Goal: Check status: Check status

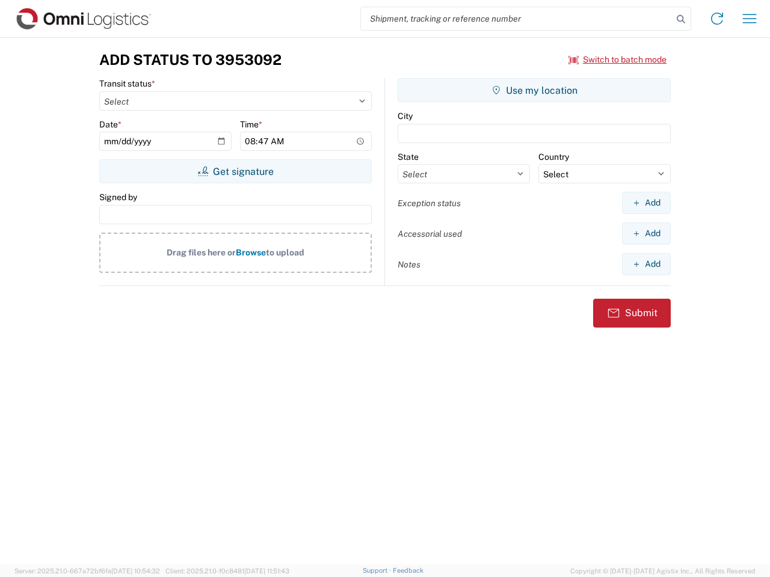
click at [517, 19] on input "search" at bounding box center [517, 18] width 312 height 23
click at [681, 19] on icon at bounding box center [681, 19] width 17 height 17
click at [717, 19] on icon at bounding box center [716, 18] width 19 height 19
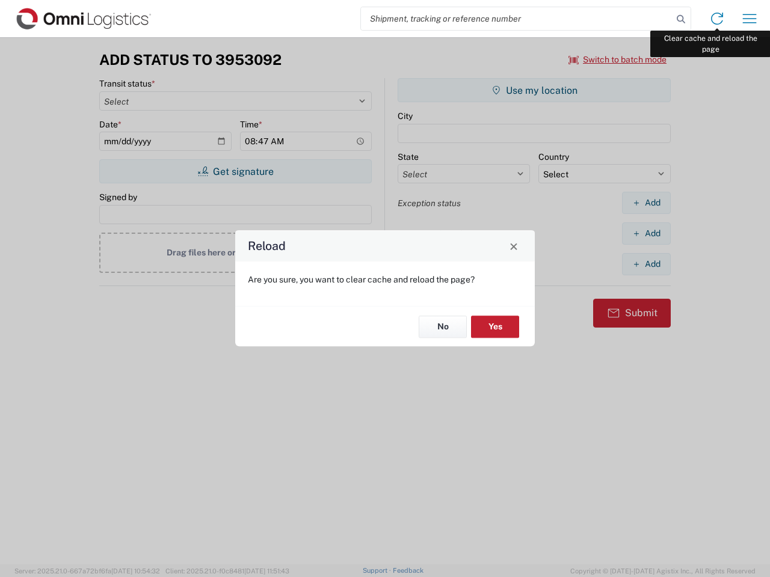
click at [749, 19] on div "Reload Are you sure, you want to clear cache and reload the page? No Yes" at bounding box center [385, 288] width 770 height 577
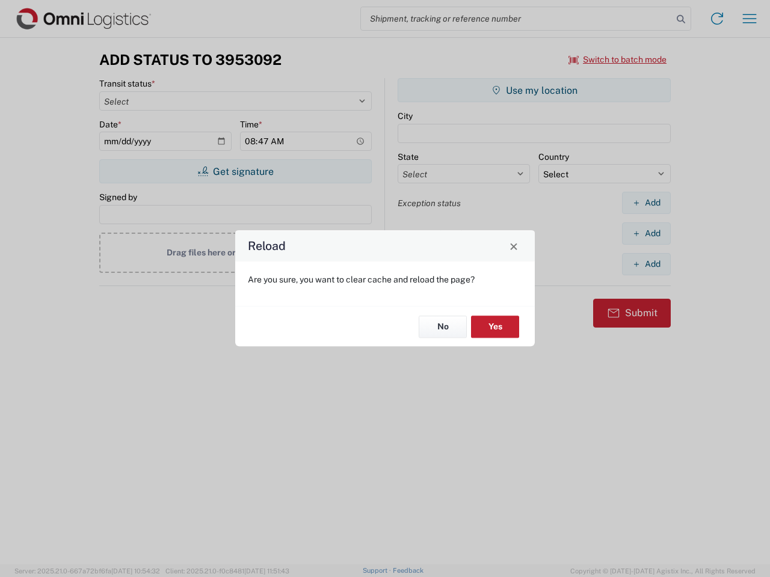
click at [618, 60] on div "Reload Are you sure, you want to clear cache and reload the page? No Yes" at bounding box center [385, 288] width 770 height 577
click at [235, 171] on div "Reload Are you sure, you want to clear cache and reload the page? No Yes" at bounding box center [385, 288] width 770 height 577
click at [534, 90] on div "Reload Are you sure, you want to clear cache and reload the page? No Yes" at bounding box center [385, 288] width 770 height 577
click at [646, 203] on div "Reload Are you sure, you want to clear cache and reload the page? No Yes" at bounding box center [385, 288] width 770 height 577
click at [646, 233] on div "Reload Are you sure, you want to clear cache and reload the page? No Yes" at bounding box center [385, 288] width 770 height 577
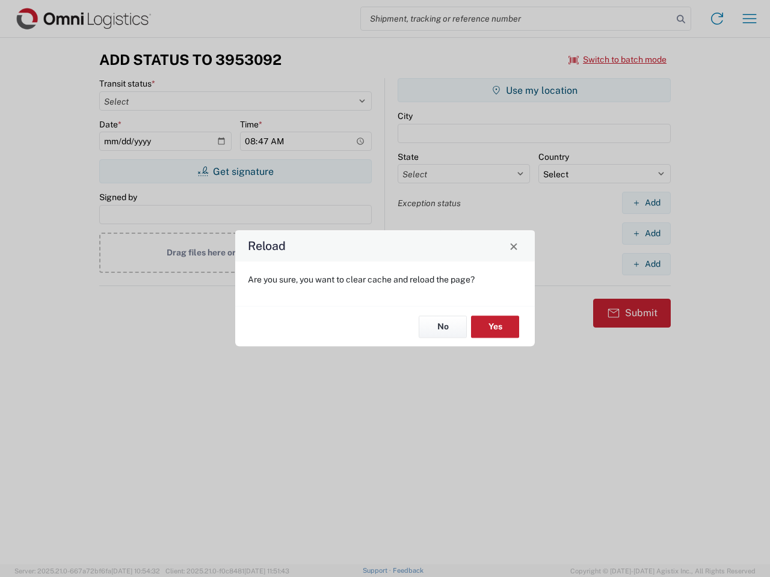
click at [646, 264] on div "Reload Are you sure, you want to clear cache and reload the page? No Yes" at bounding box center [385, 288] width 770 height 577
